Goal: Task Accomplishment & Management: Manage account settings

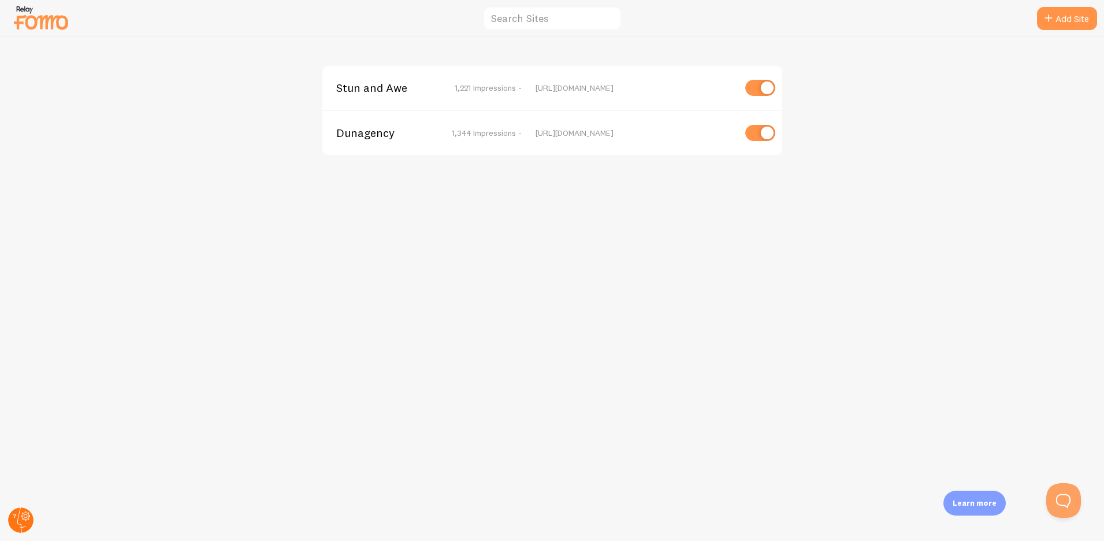
click at [21, 520] on circle at bounding box center [20, 519] width 25 height 25
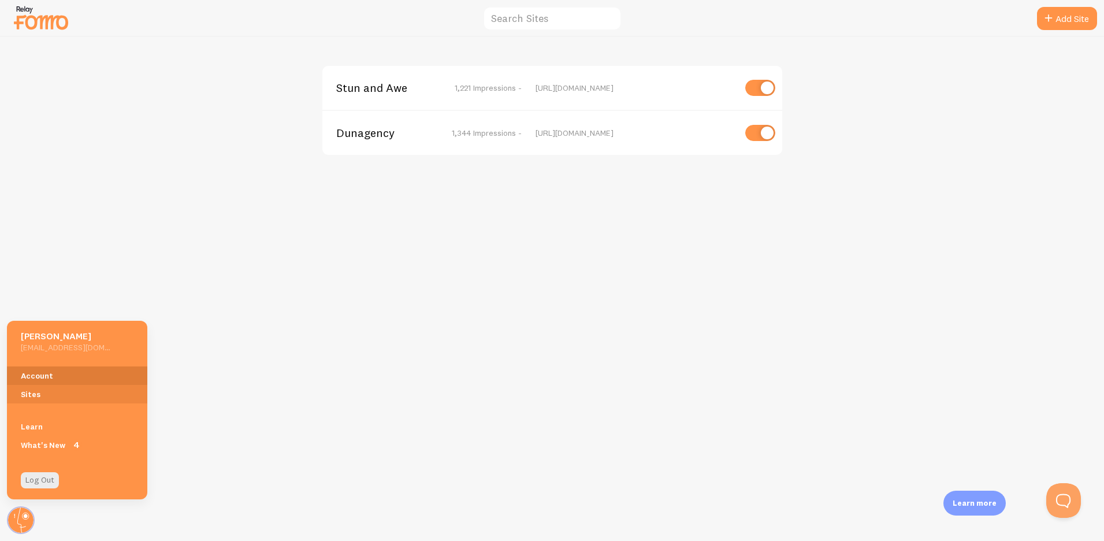
click at [77, 376] on link "Account" at bounding box center [77, 375] width 140 height 18
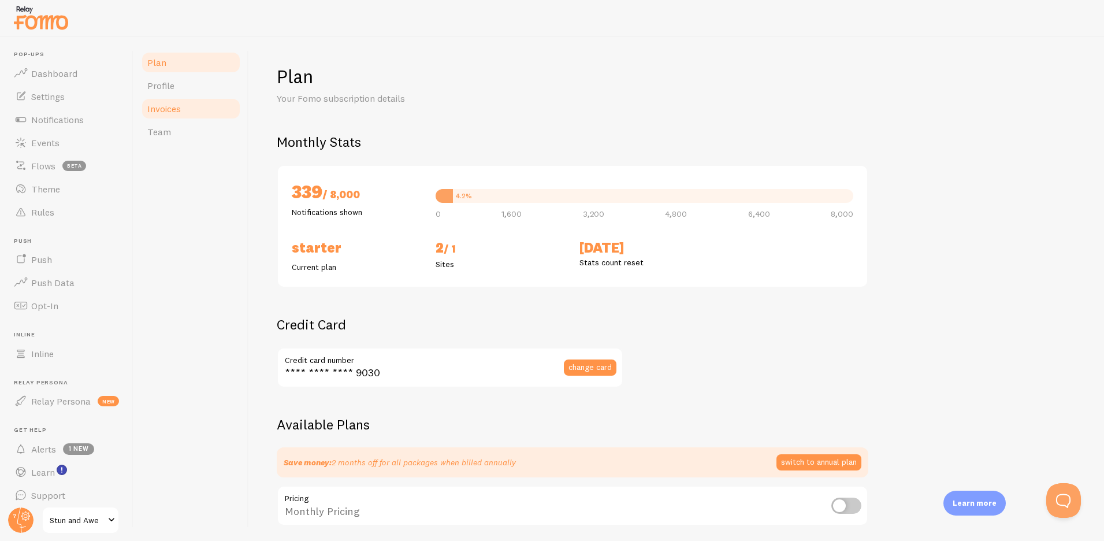
click at [191, 109] on link "Invoices" at bounding box center [190, 108] width 101 height 23
